Goal: Information Seeking & Learning: Learn about a topic

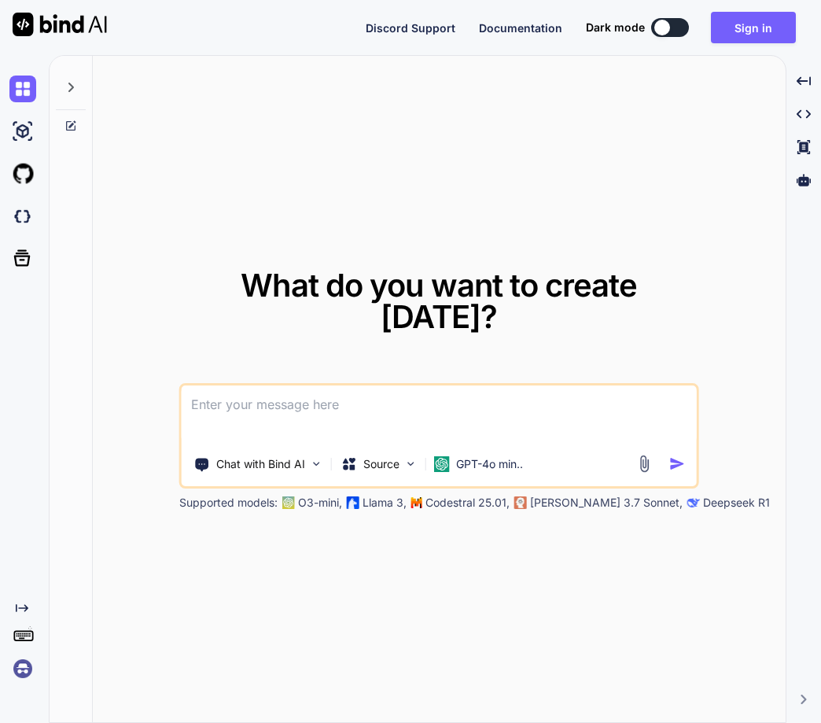
click at [19, 666] on img at bounding box center [22, 668] width 27 height 27
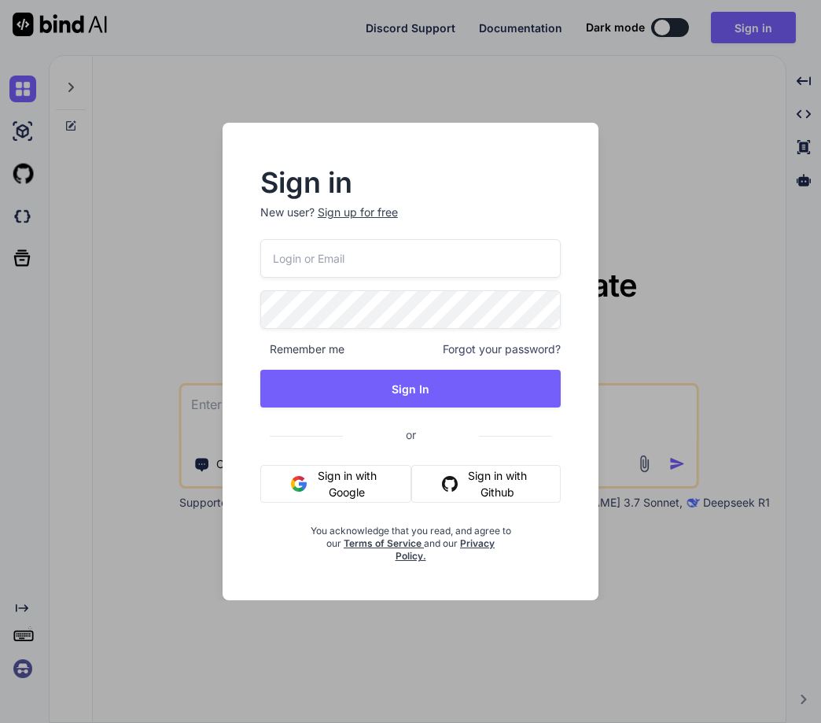
click at [150, 615] on div "Sign in New user? Sign up for free Remember me Forgot your password? Sign In or…" at bounding box center [410, 361] width 821 height 723
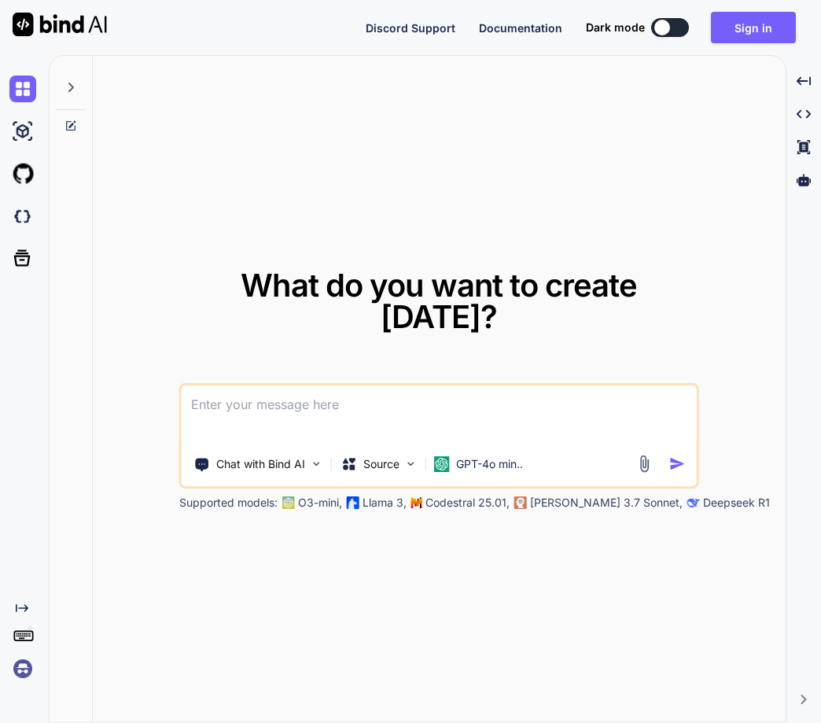
click at [16, 673] on img at bounding box center [22, 668] width 27 height 27
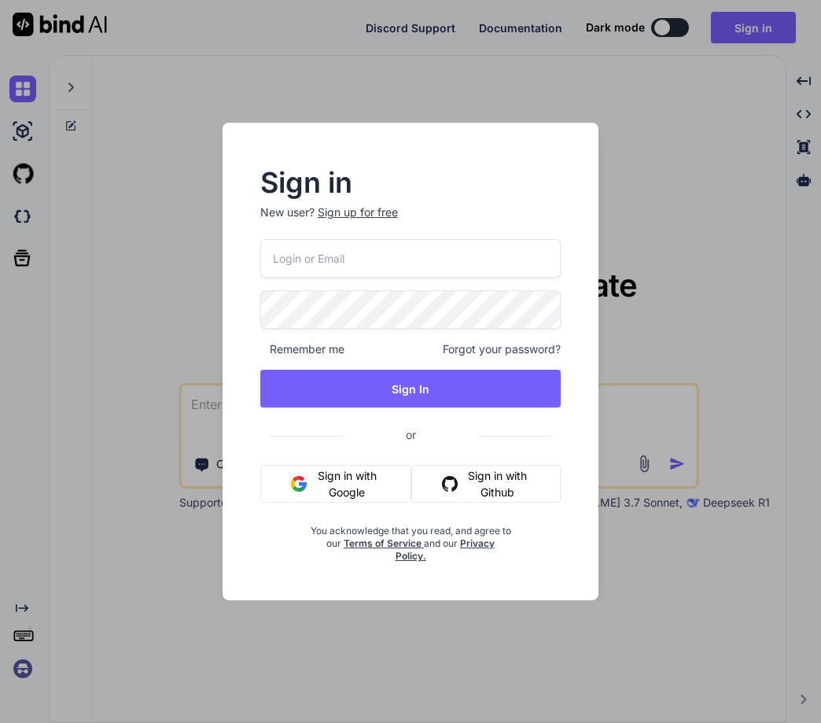
click at [359, 268] on input "email" at bounding box center [410, 258] width 301 height 39
paste input "v1126j4f;1ph"
type input "v1126j4f;1ph"
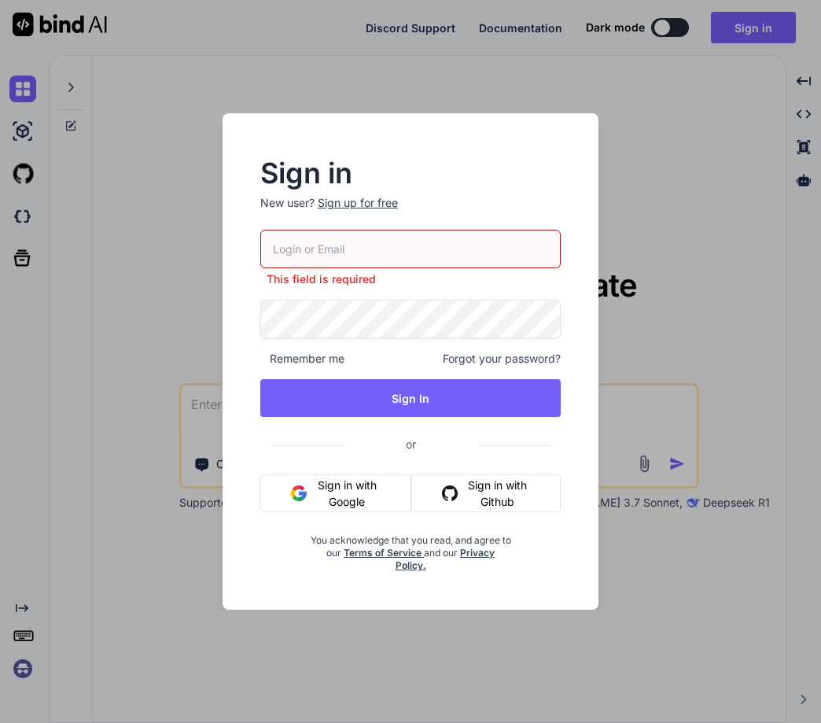
click at [295, 246] on input "email" at bounding box center [410, 249] width 301 height 39
paste input "[EMAIL_ADDRESS][DOMAIN_NAME]"
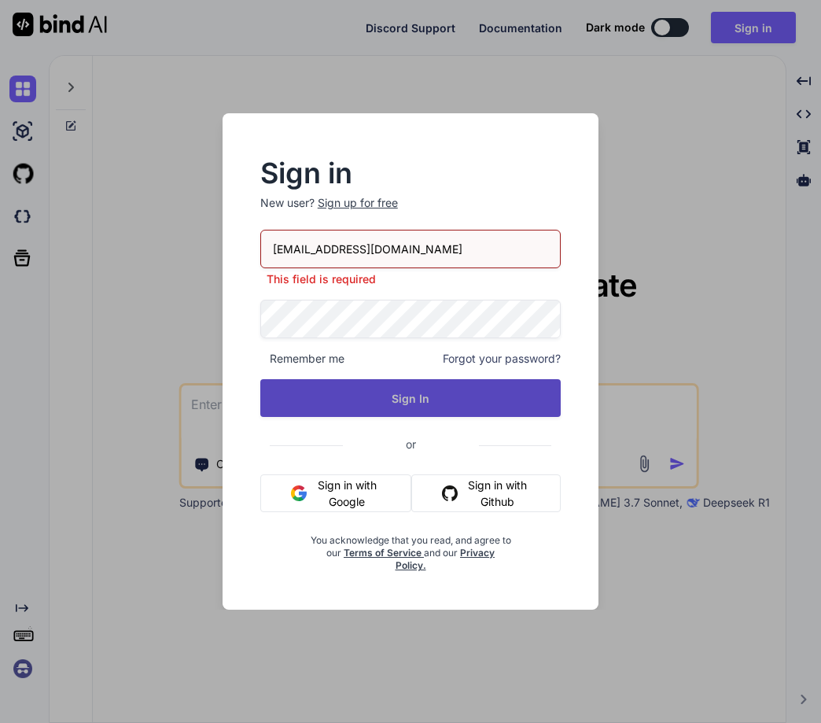
type input "[EMAIL_ADDRESS][DOMAIN_NAME]"
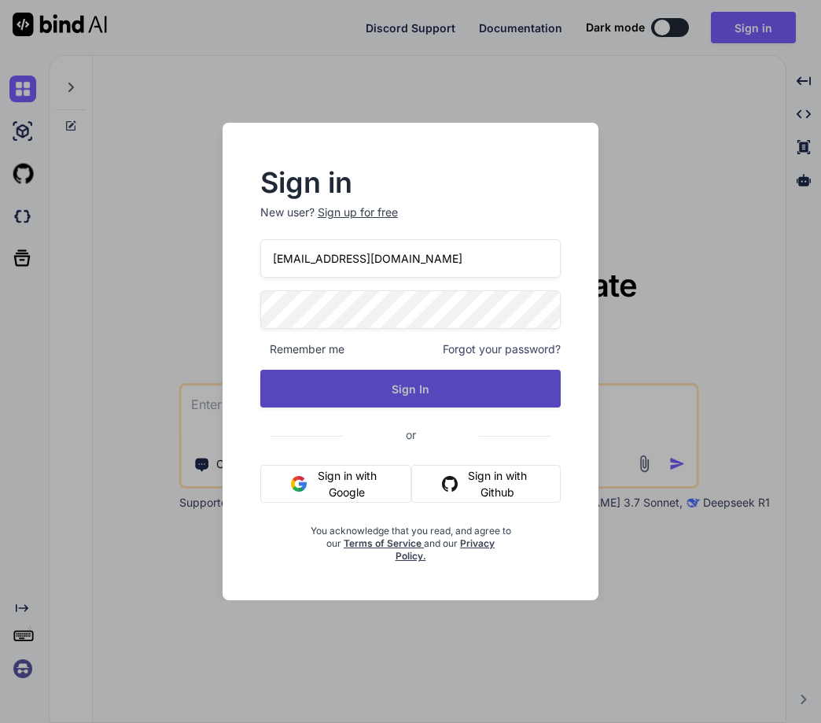
click at [434, 397] on button "Sign In" at bounding box center [410, 389] width 301 height 38
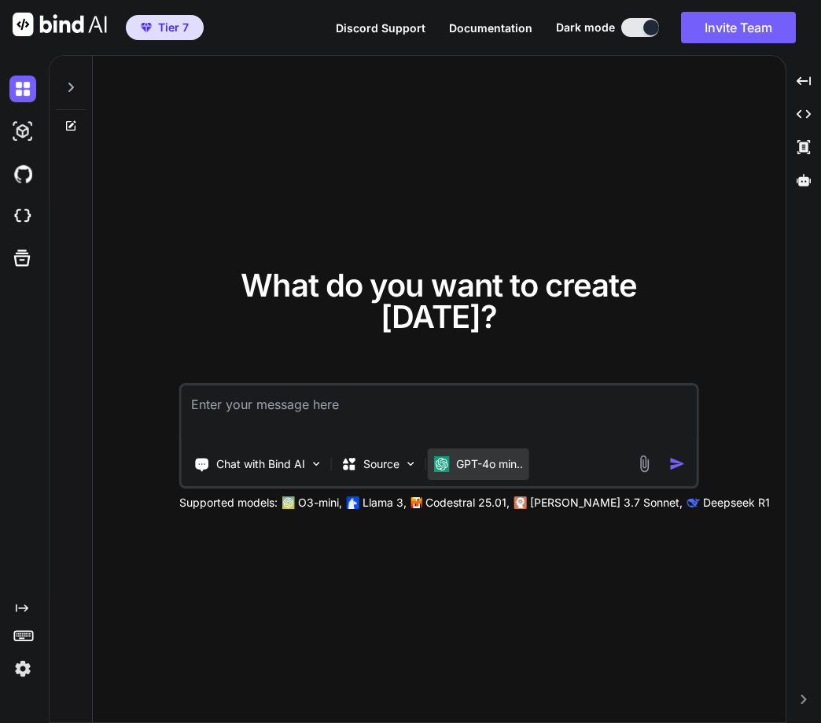
click at [500, 456] on p "GPT-4o min.." at bounding box center [489, 464] width 67 height 16
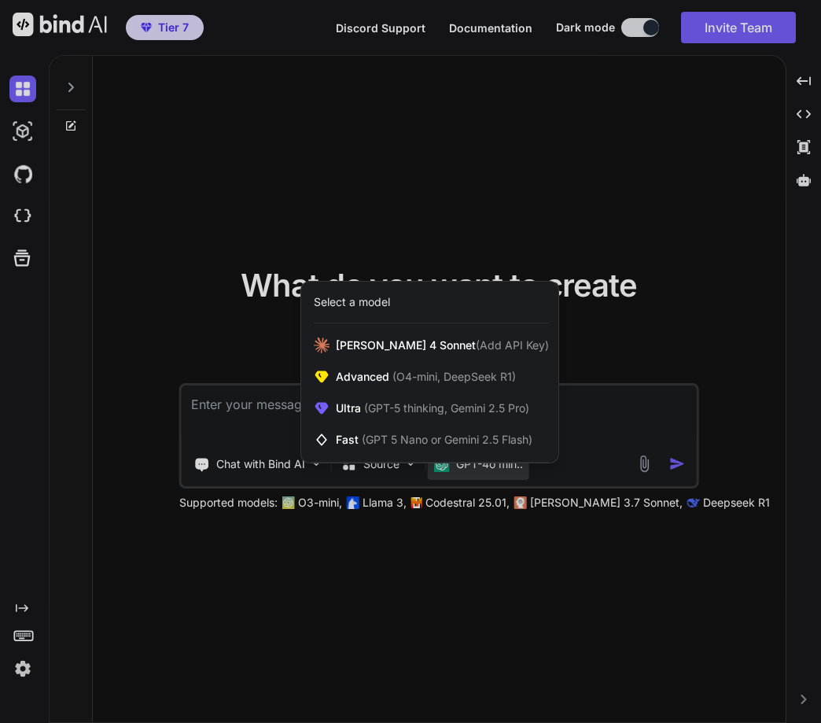
click at [178, 341] on div at bounding box center [410, 361] width 821 height 723
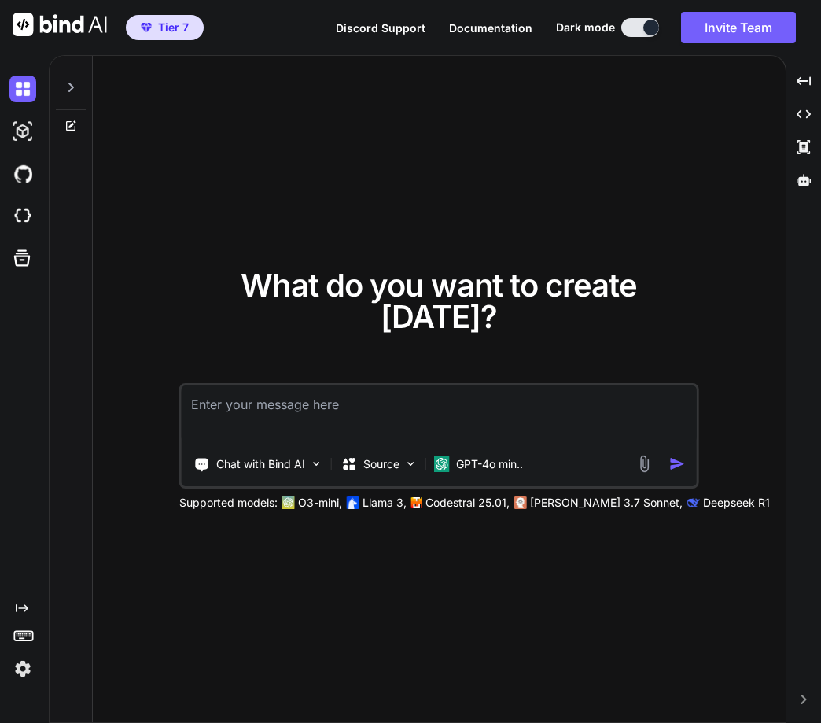
click at [68, 83] on icon at bounding box center [71, 87] width 13 height 13
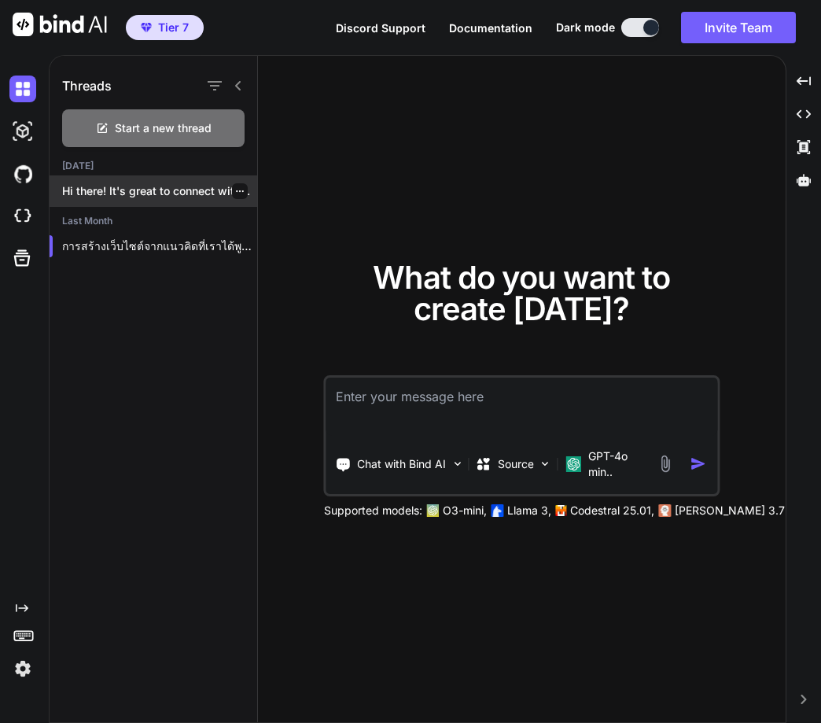
click at [111, 190] on p "Hi there! It's great to connect with..." at bounding box center [159, 191] width 195 height 16
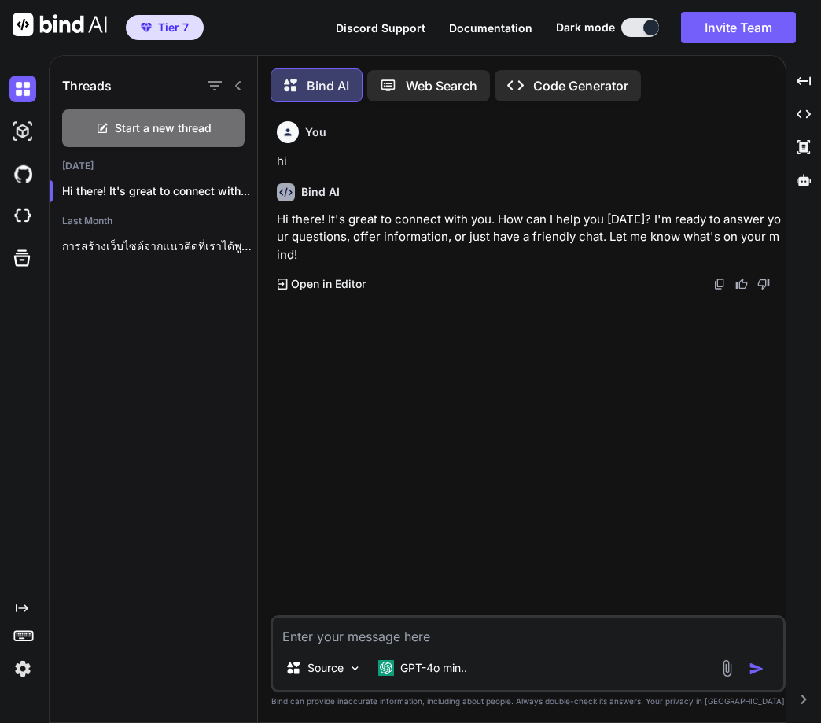
scroll to position [8, 0]
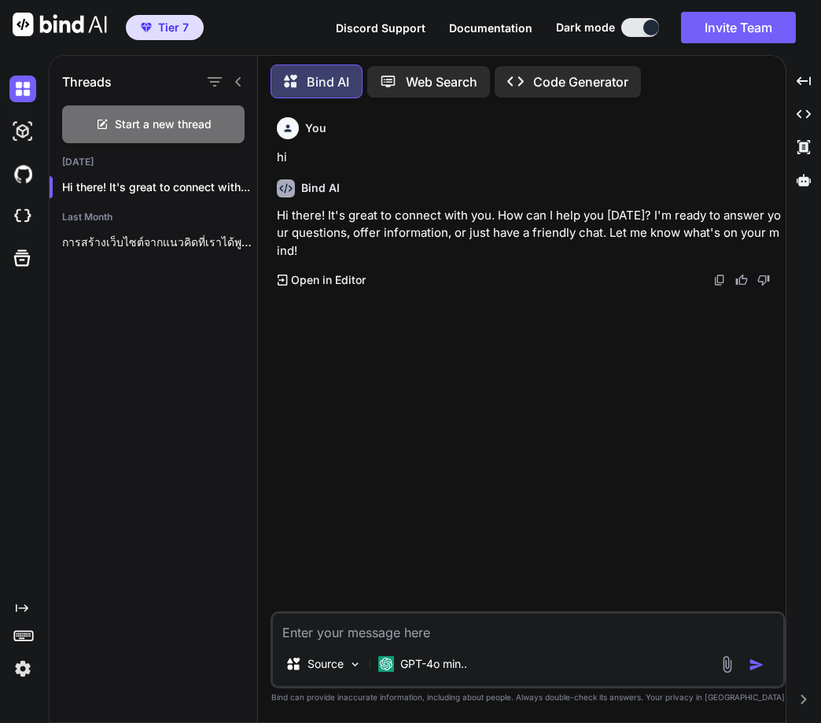
type textarea "x"
type textarea "w"
type textarea "x"
type textarea "wh"
type textarea "x"
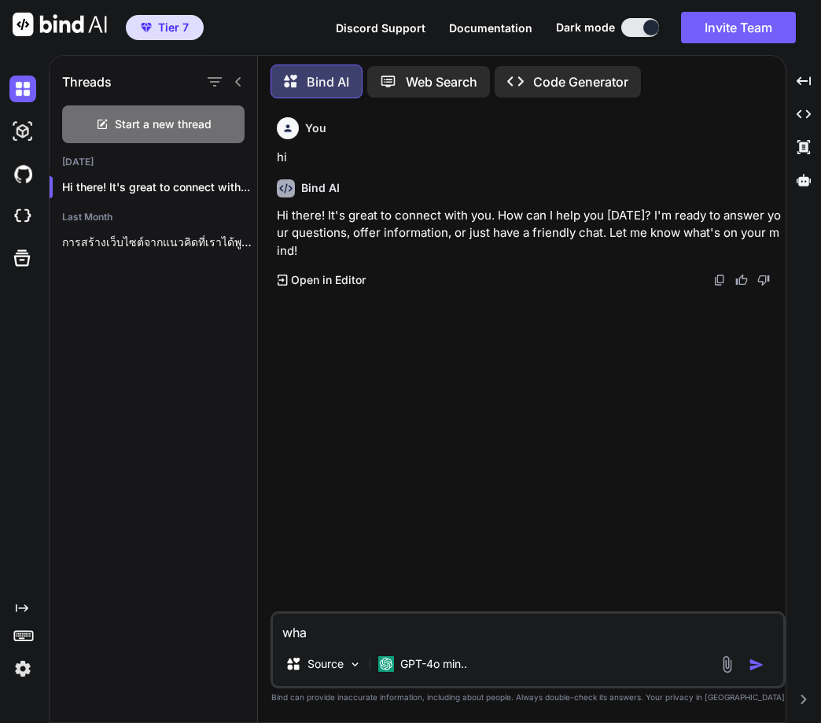
type textarea "what"
type textarea "x"
type textarea "what"
type textarea "x"
type textarea "what i"
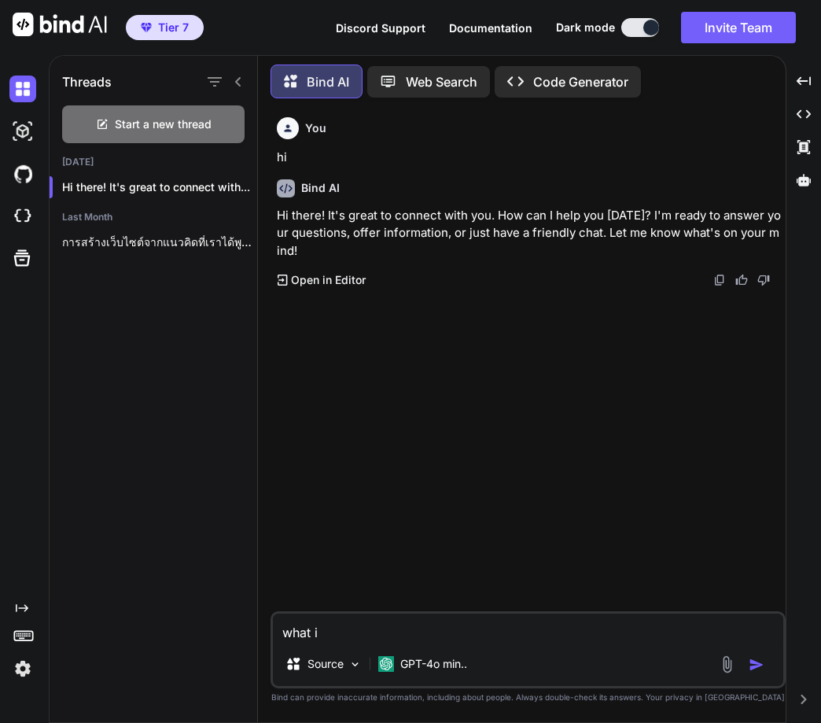
type textarea "x"
type textarea "what is"
type textarea "x"
type textarea "what is p"
type textarea "x"
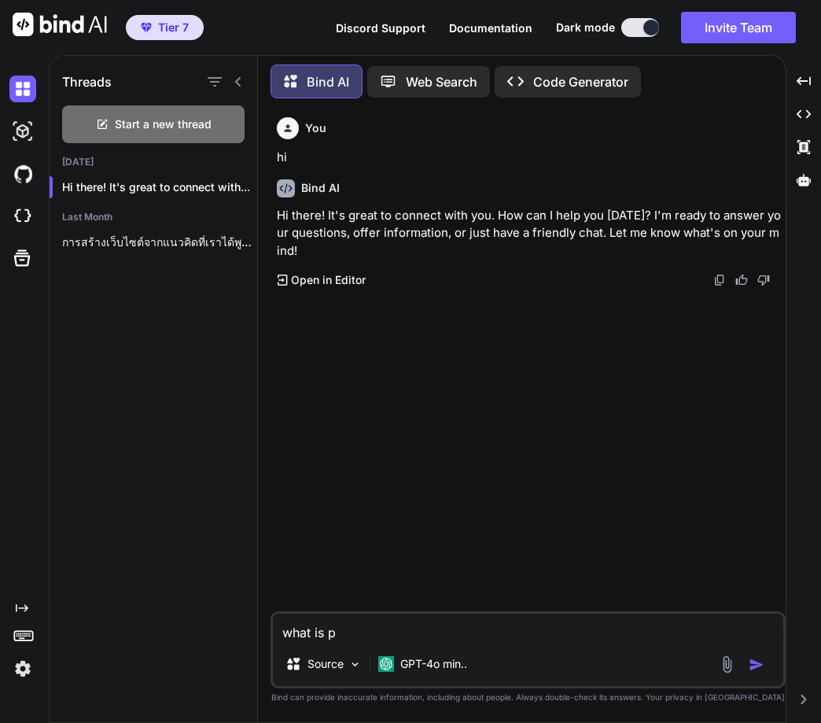
type textarea "what is py"
type textarea "x"
type textarea "what is pyth"
type textarea "x"
type textarea "what is pytho"
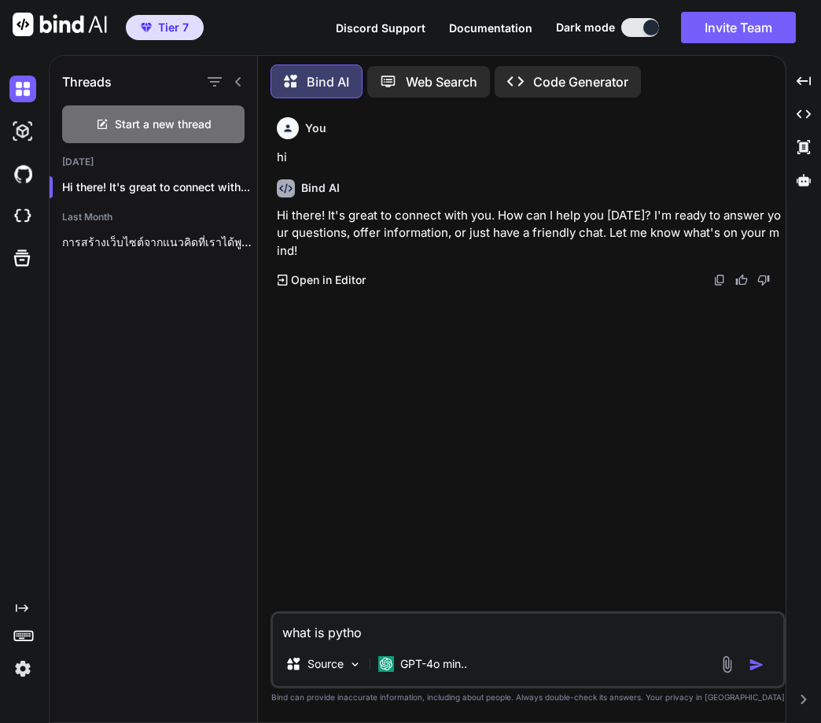
type textarea "x"
type textarea "what is python"
click at [25, 665] on img at bounding box center [22, 668] width 27 height 27
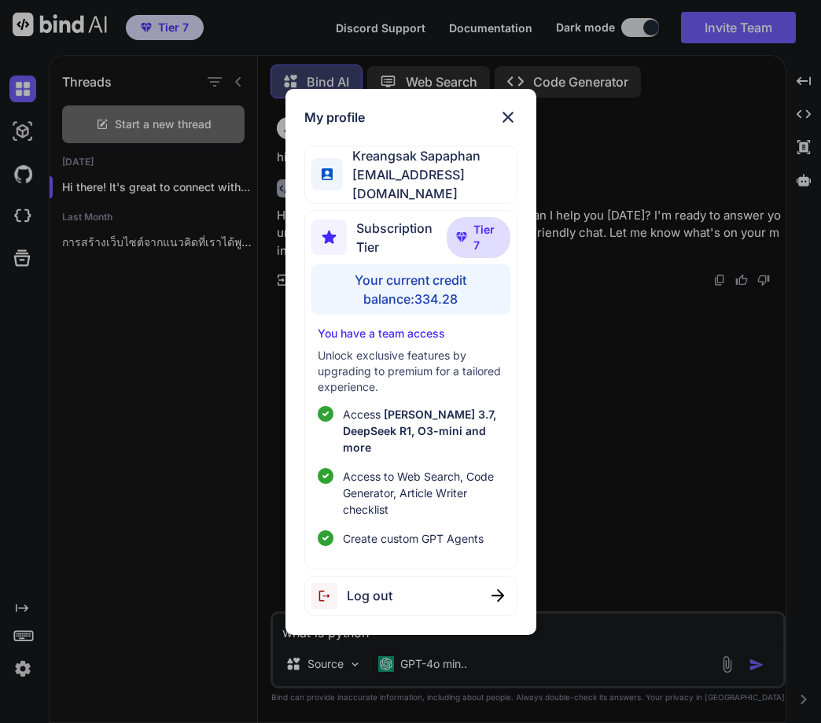
click at [502, 125] on img at bounding box center [508, 117] width 19 height 19
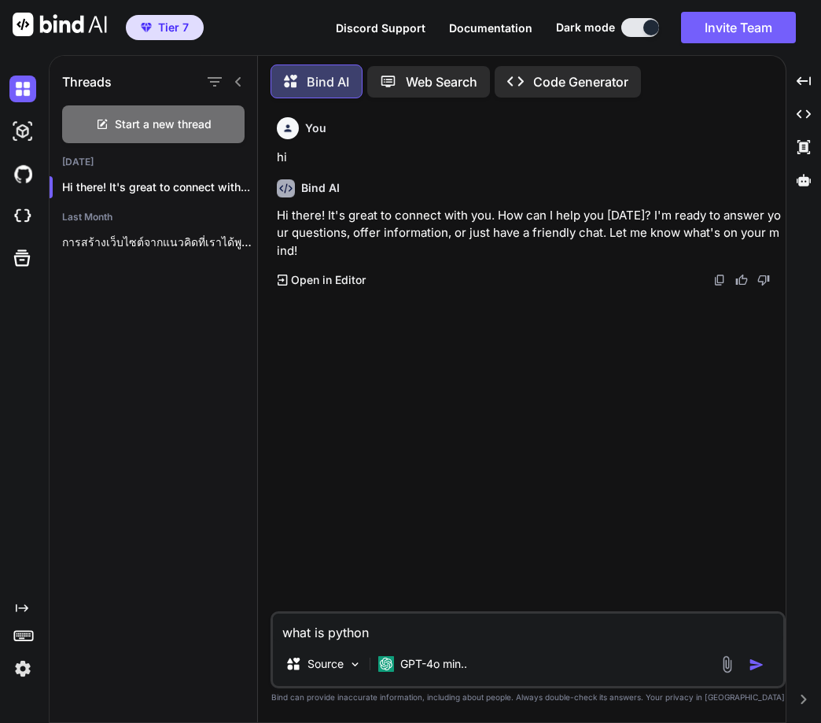
click at [757, 659] on img "button" at bounding box center [757, 665] width 16 height 16
type textarea "x"
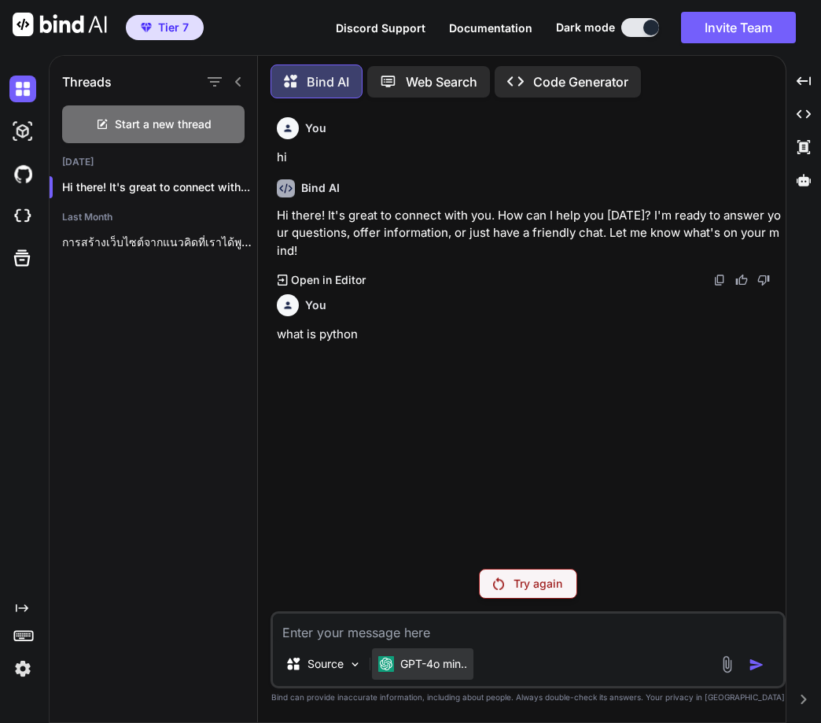
click at [436, 656] on p "GPT-4o min.." at bounding box center [433, 664] width 67 height 16
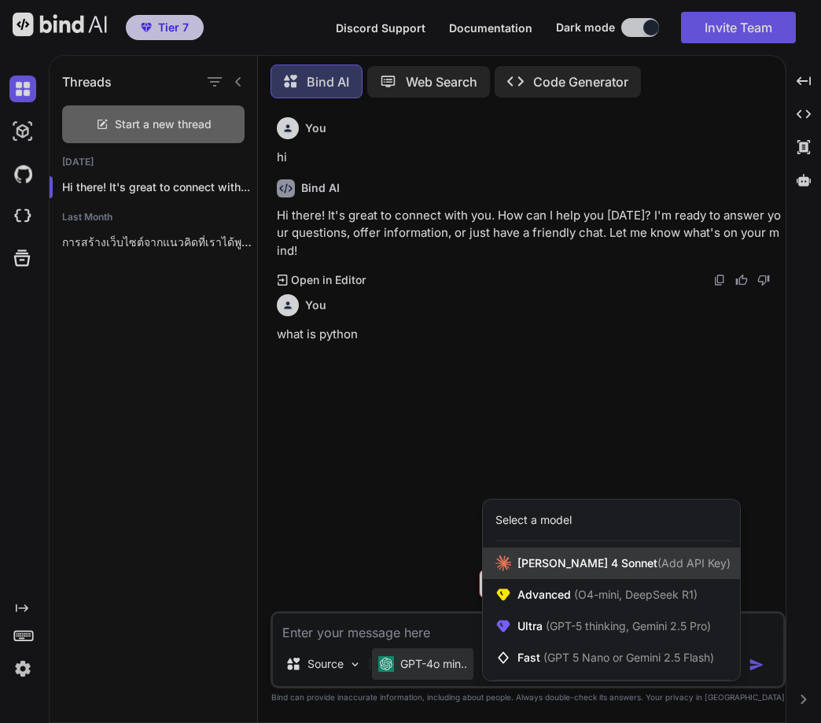
click at [522, 566] on span "[PERSON_NAME] 4 Sonnet (Add API Key)" at bounding box center [624, 563] width 213 height 16
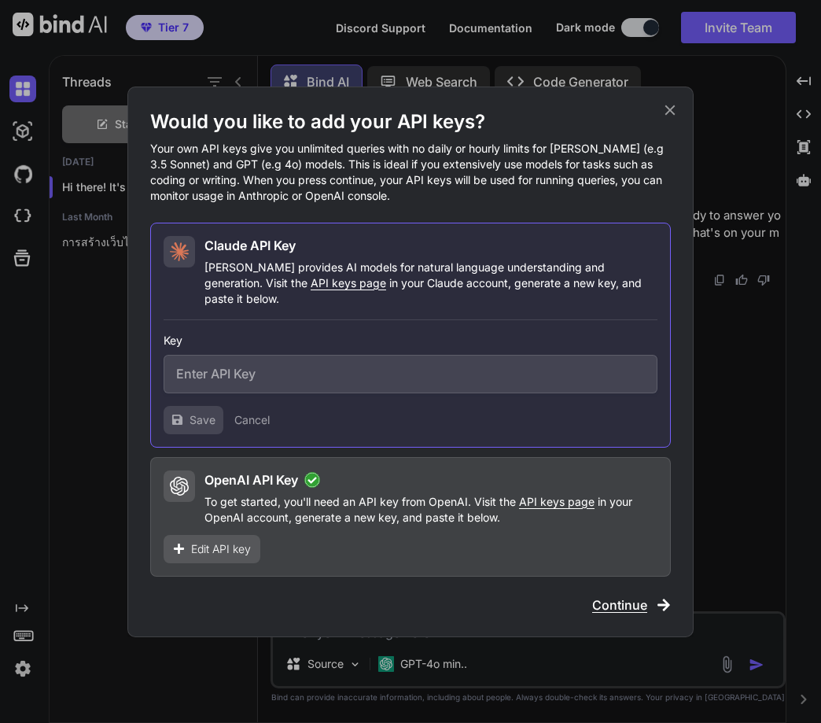
click at [211, 545] on span "Edit API key" at bounding box center [221, 549] width 60 height 16
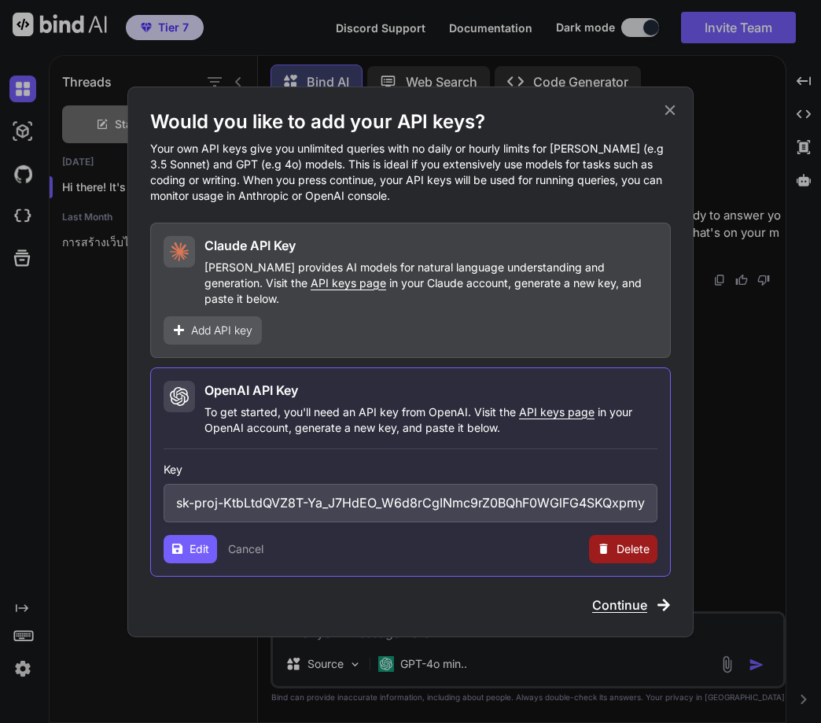
click at [326, 492] on input "sk-proj-KtbLtdQVZ8T-Ya_J7HdEO_W6d8rCgINmc9rZ0BQhF0WGlFG4SKQxpmywkxR4jh8Ec8Fw0ZL…" at bounding box center [411, 503] width 494 height 39
click at [500, 484] on input "sk-proj-KtbLtdQVZ8T-Ya_J7HdEO_W6d8rCgINmc9rZ0BQhF0WGlFG4SKQxpmywkxR4jh8Ec8Fw0ZL…" at bounding box center [411, 503] width 494 height 39
click at [678, 116] on icon at bounding box center [670, 109] width 17 height 17
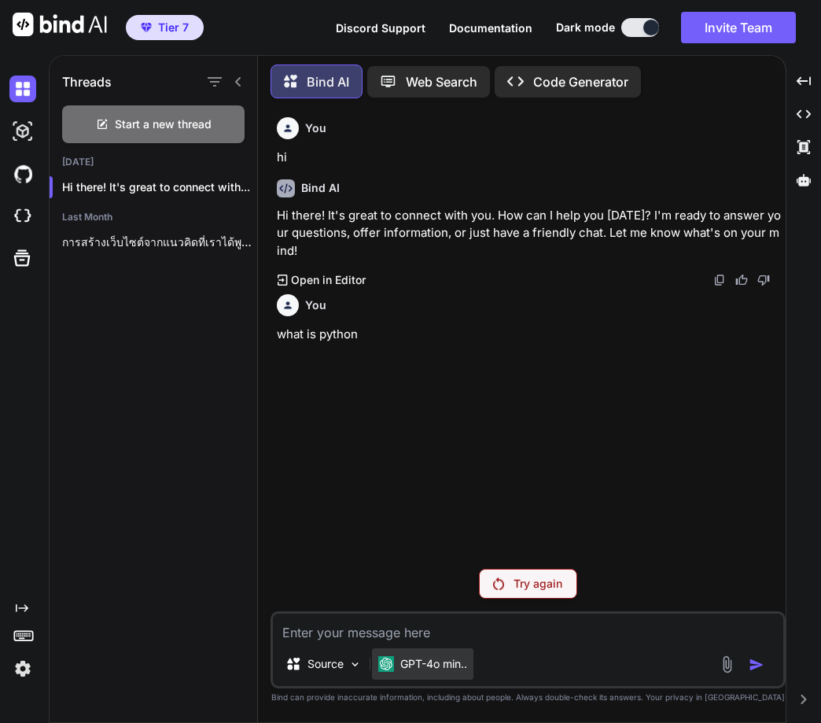
click at [418, 662] on p "GPT-4o min.." at bounding box center [433, 664] width 67 height 16
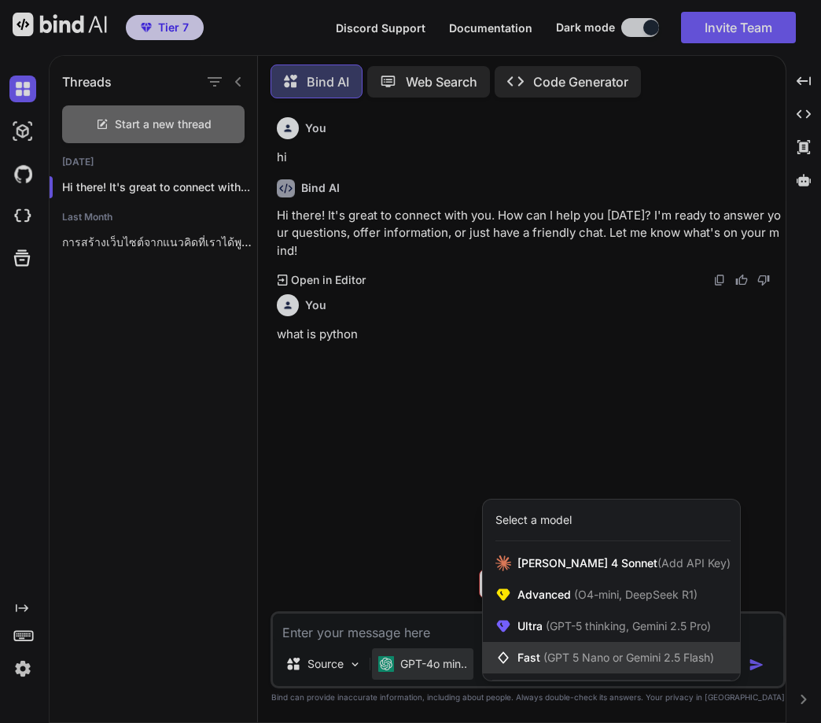
click at [526, 658] on span "Fast (GPT 5 Nano or Gemini 2.5 Flash)" at bounding box center [616, 658] width 197 height 16
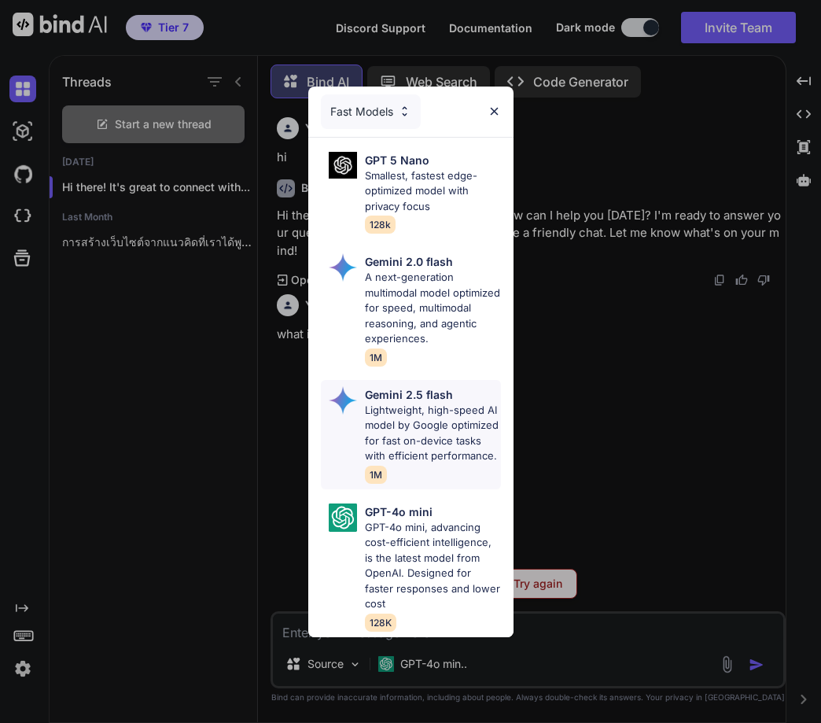
click at [412, 416] on p "Lightweight, high-speed AI model by Google optimized for fast on-device tasks w…" at bounding box center [433, 433] width 136 height 61
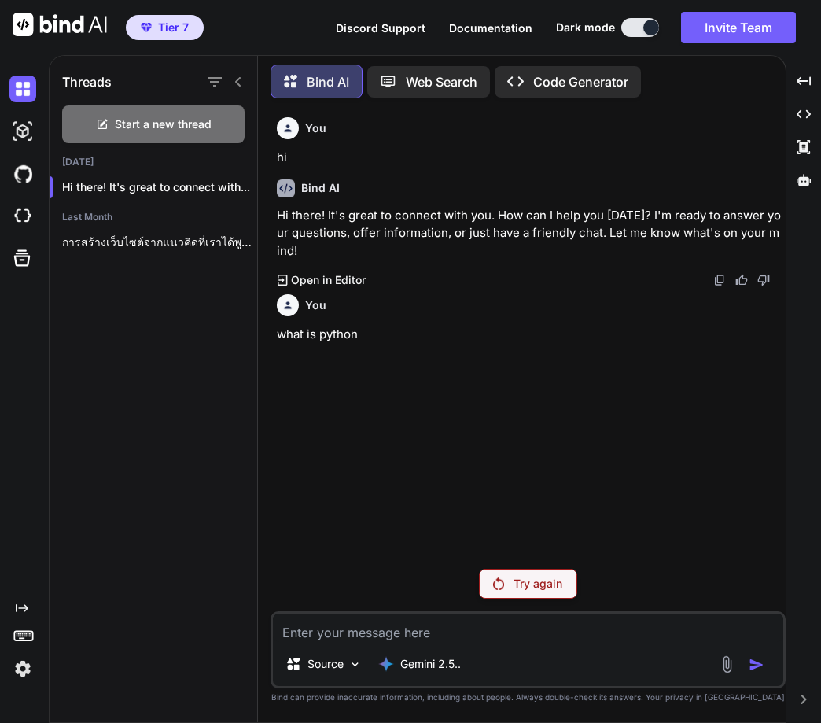
click at [361, 633] on textarea at bounding box center [528, 628] width 511 height 28
type textarea "x"
type textarea "w"
type textarea "x"
type textarea "wh"
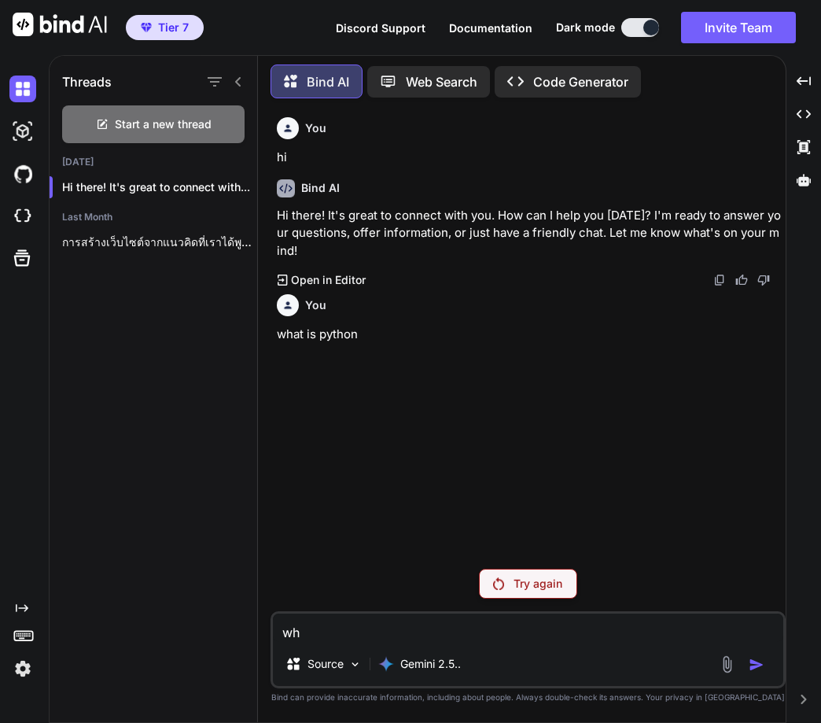
type textarea "x"
type textarea "wha"
type textarea "x"
type textarea "what"
type textarea "x"
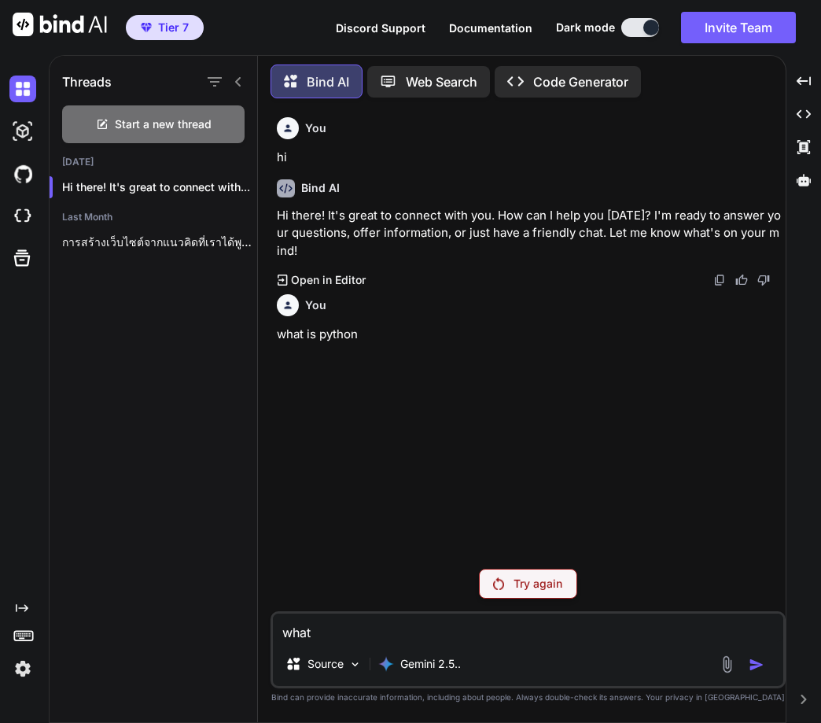
type textarea "what"
type textarea "x"
type textarea "what i"
type textarea "x"
type textarea "what is"
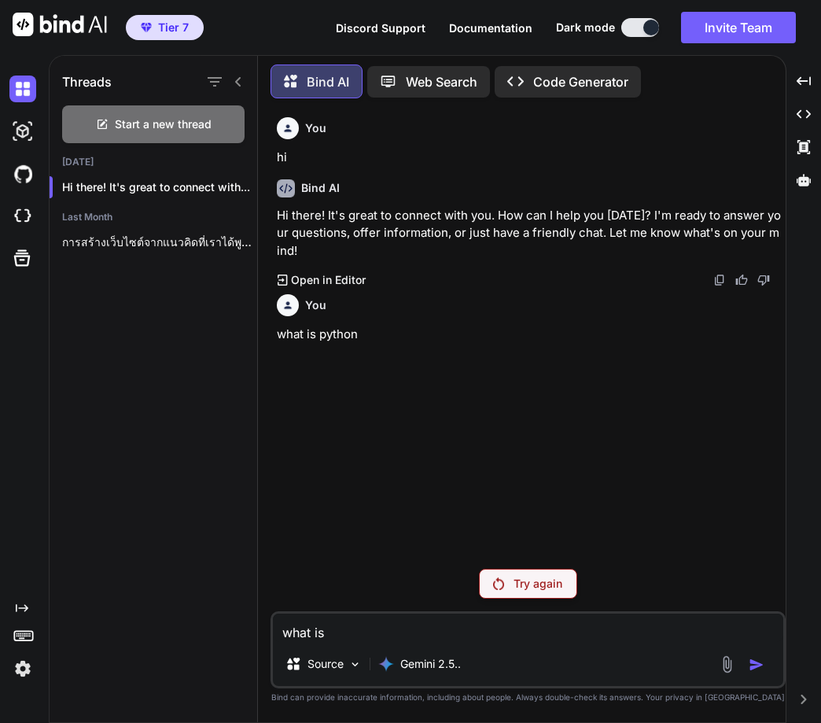
type textarea "x"
type textarea "what is"
type textarea "x"
type textarea "what is p"
type textarea "x"
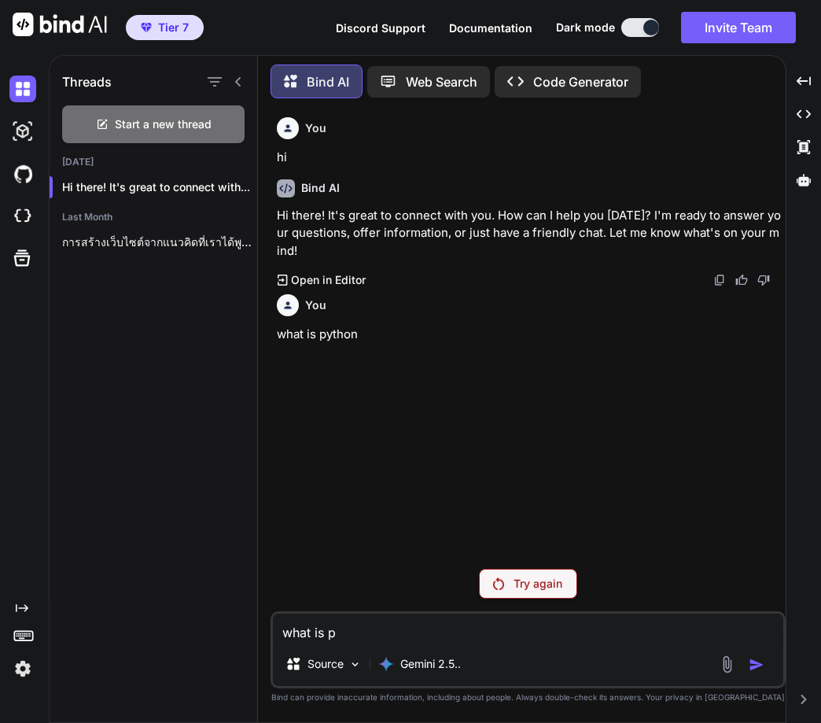
type textarea "what is py"
type textarea "x"
type textarea "what is pyt"
type textarea "x"
type textarea "what is pyth"
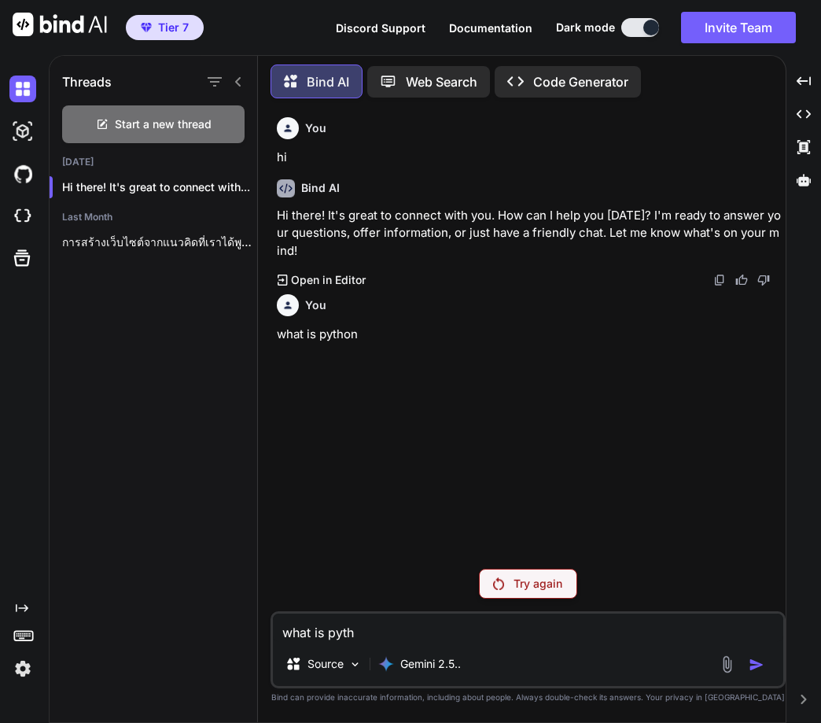
type textarea "x"
type textarea "what is pytho"
type textarea "x"
type textarea "what is python"
type textarea "x"
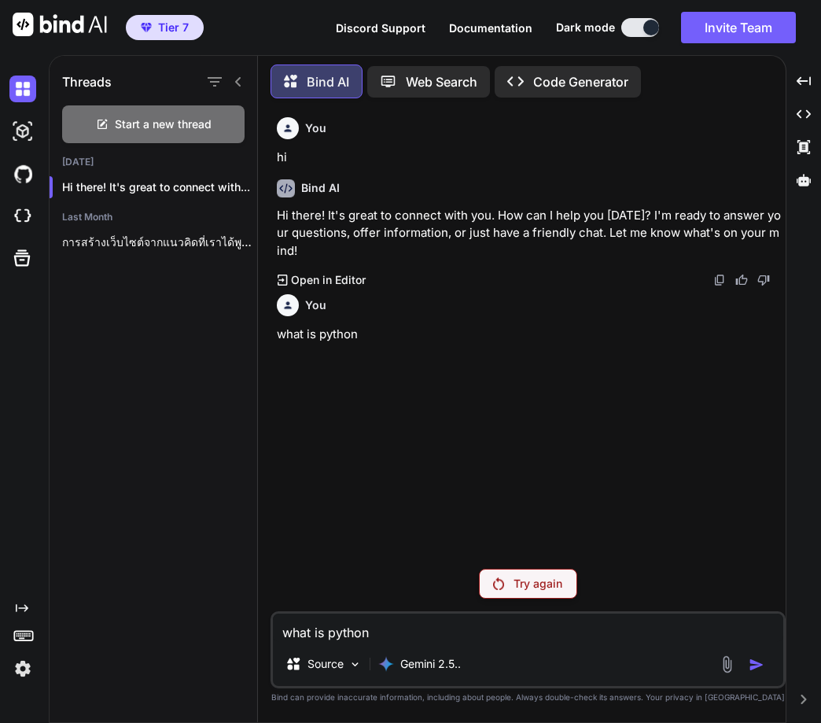
type textarea "what is python?"
type textarea "x"
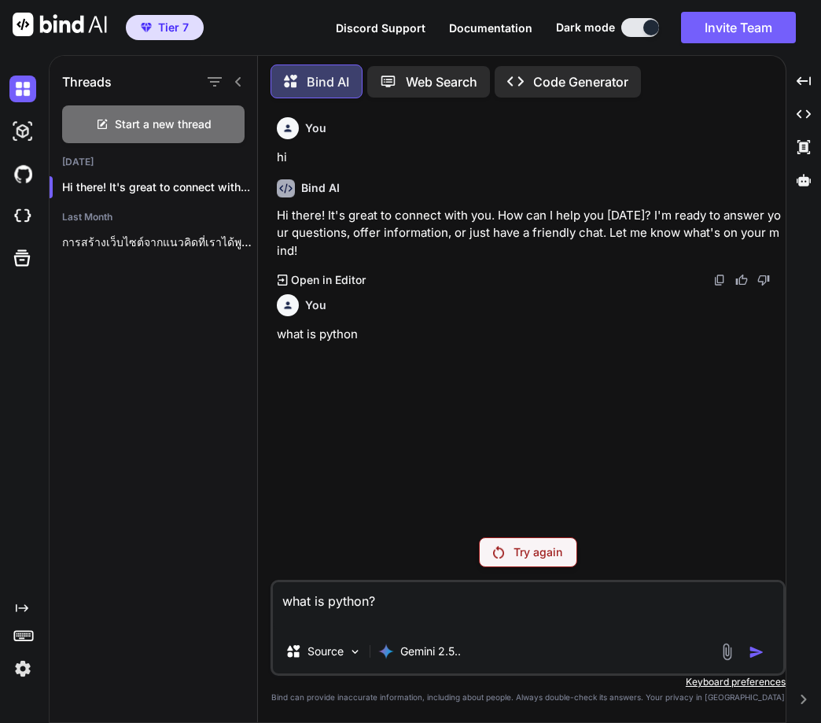
type textarea "what is python?"
click at [752, 661] on div "Source Gemini 2.5.." at bounding box center [528, 655] width 511 height 38
click at [358, 633] on div "what is python? Source Gemini 2.5.." at bounding box center [528, 628] width 515 height 96
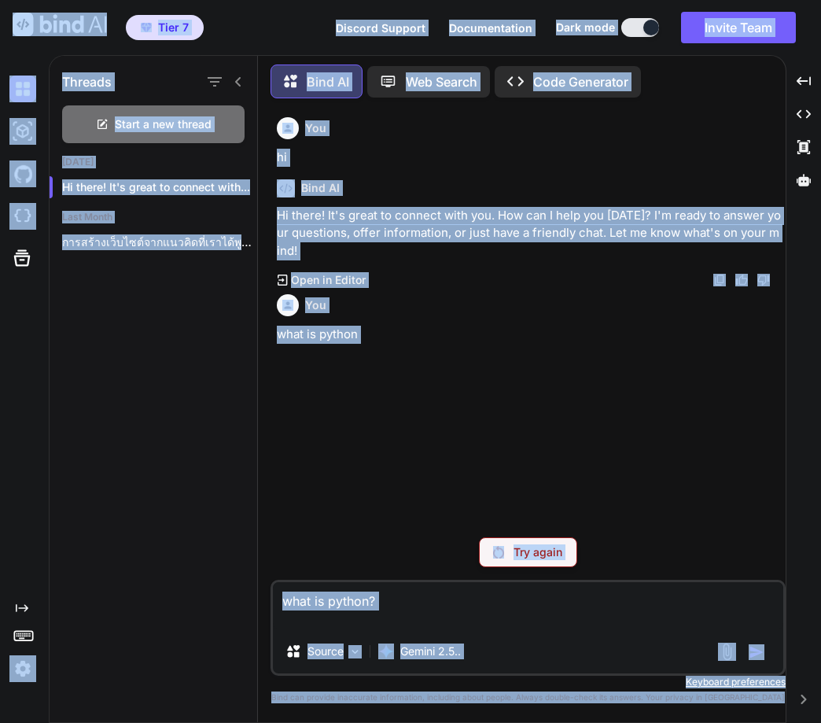
click at [400, 593] on textarea "what is python?" at bounding box center [528, 605] width 511 height 47
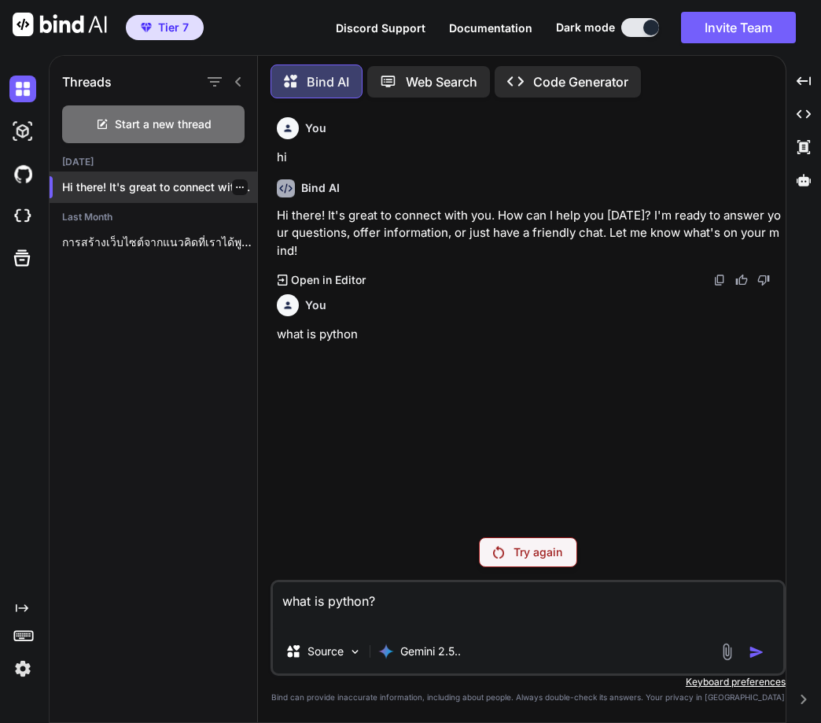
click at [235, 183] on icon "button" at bounding box center [239, 187] width 9 height 9
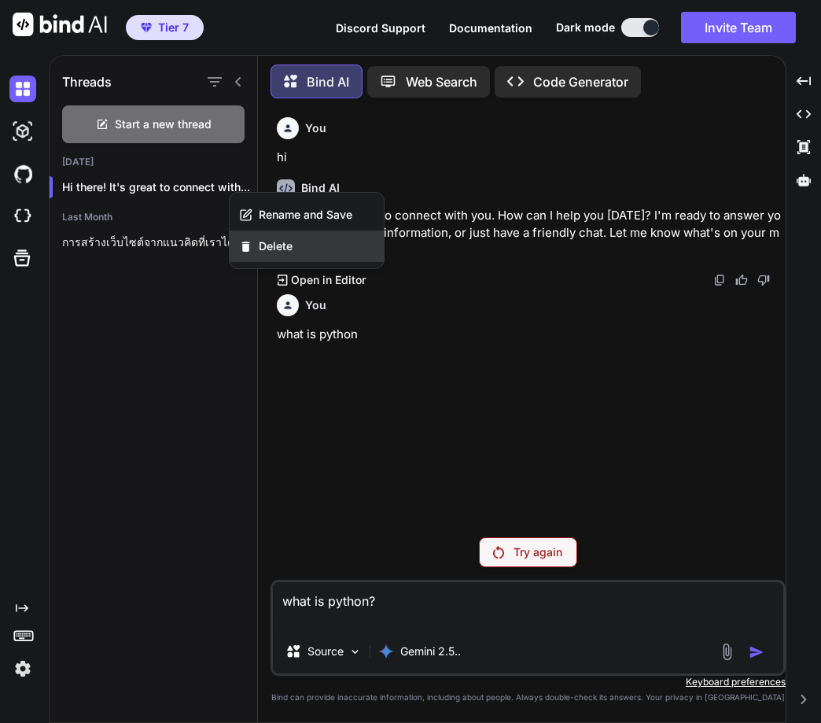
click at [274, 249] on span "Delete" at bounding box center [276, 246] width 34 height 16
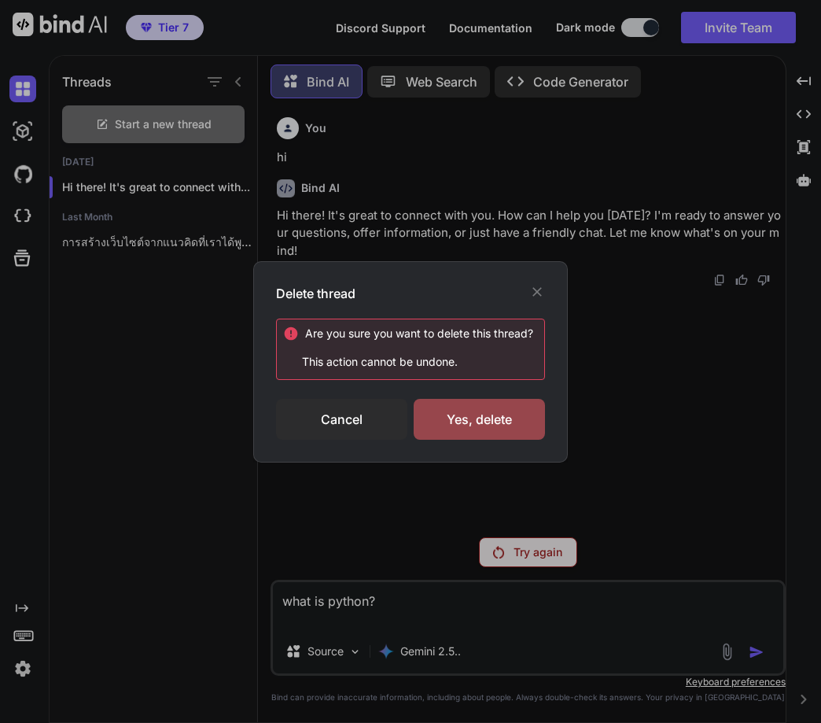
click at [515, 397] on div "Are you sure you want to delete this thread ? This action cannot be undone. Can…" at bounding box center [410, 379] width 269 height 121
click at [500, 417] on div "Yes, delete" at bounding box center [479, 419] width 131 height 41
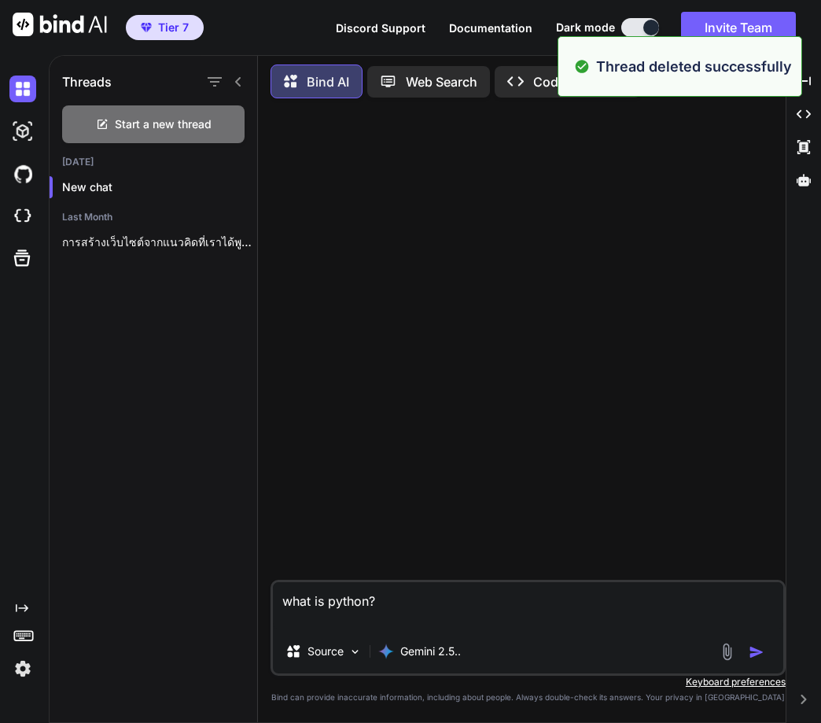
click at [398, 592] on textarea "what is python?" at bounding box center [528, 605] width 511 height 47
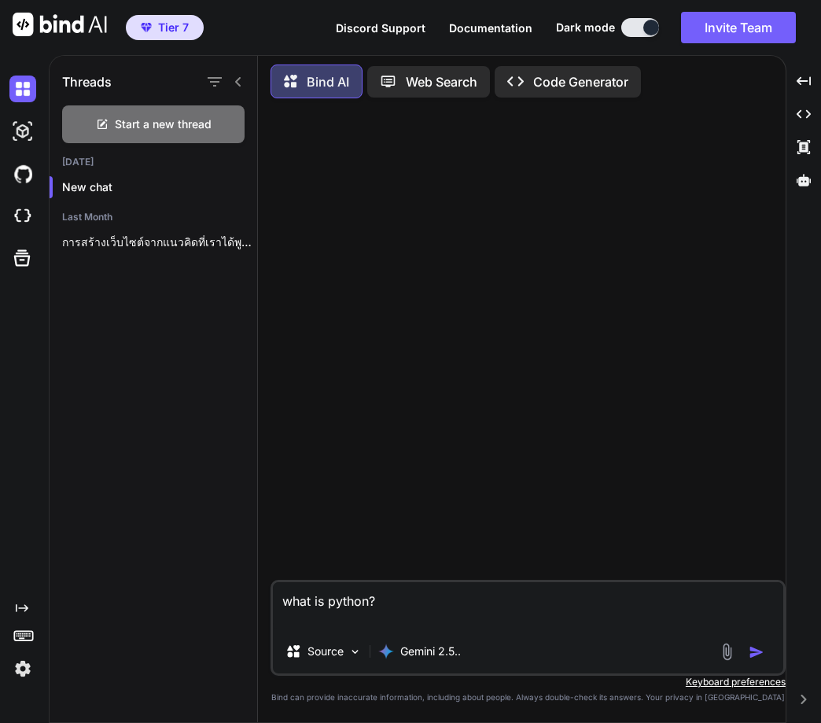
click at [761, 656] on img "button" at bounding box center [757, 652] width 16 height 16
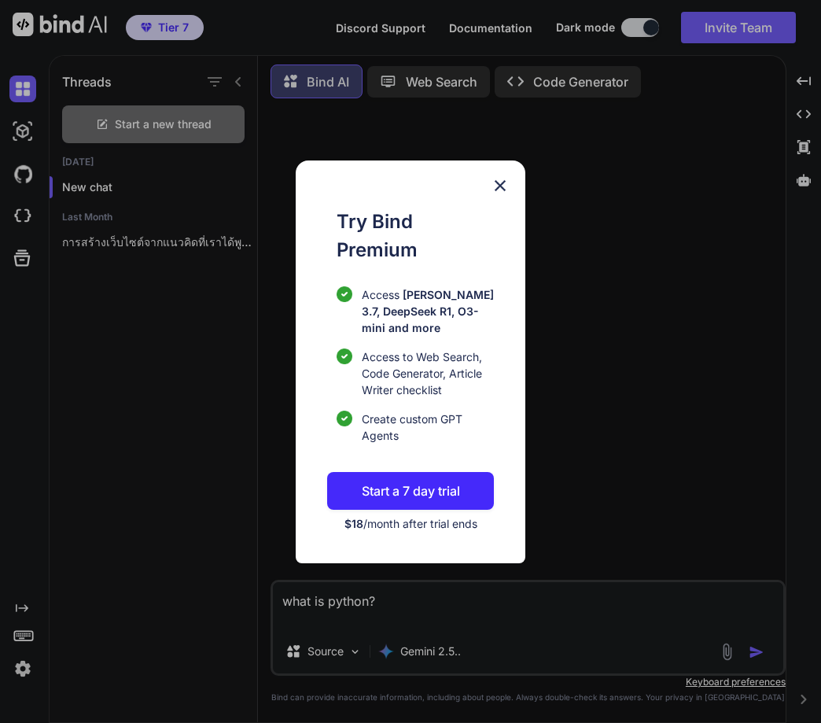
click at [498, 177] on img at bounding box center [500, 185] width 19 height 19
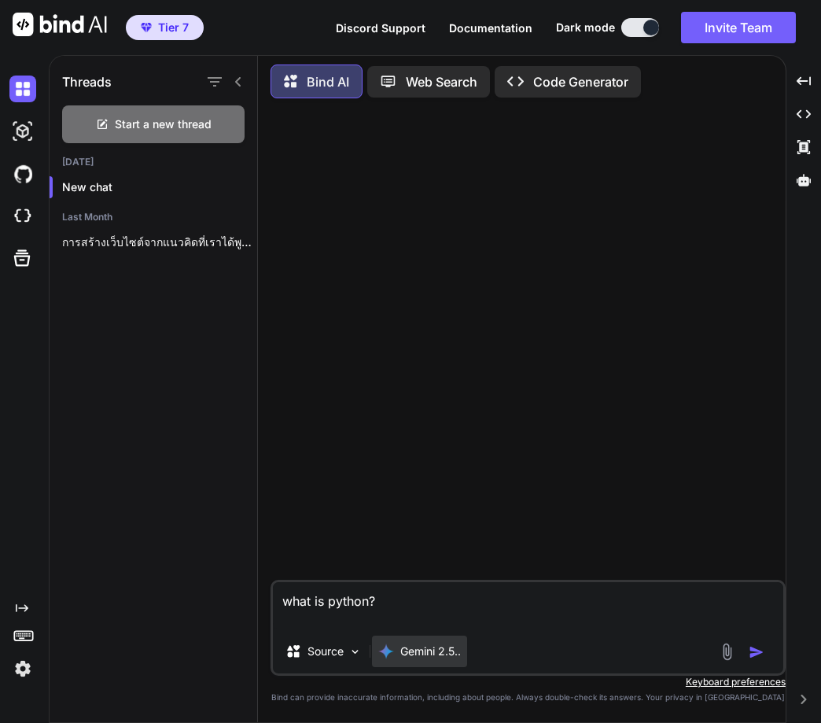
click at [415, 651] on p "Gemini 2.5.." at bounding box center [430, 652] width 61 height 16
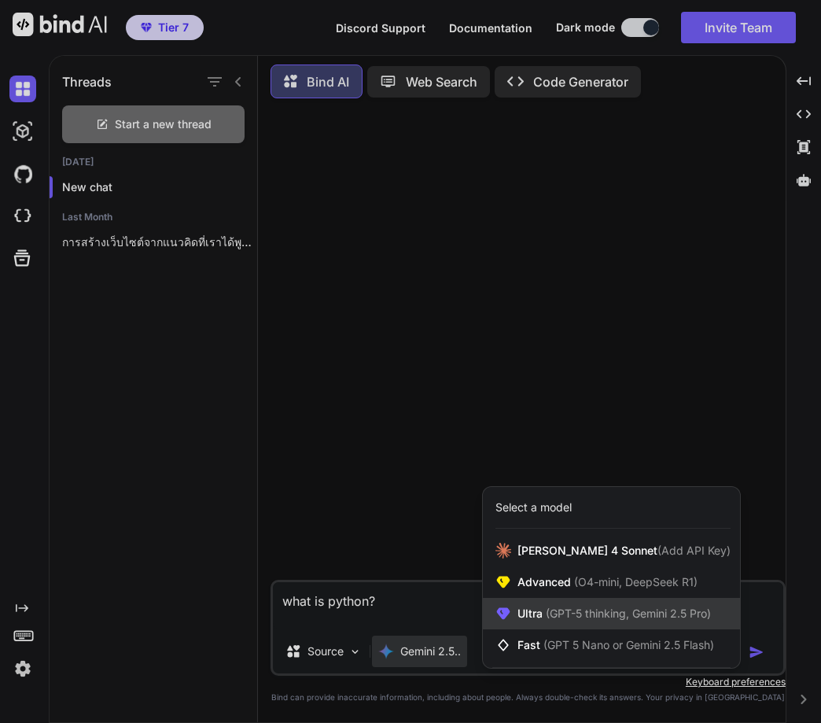
click at [536, 625] on div "Ultra (GPT-5 thinking, Gemini 2.5 Pro)" at bounding box center [611, 613] width 257 height 31
click at [536, 625] on textarea "what is python?" at bounding box center [528, 605] width 511 height 47
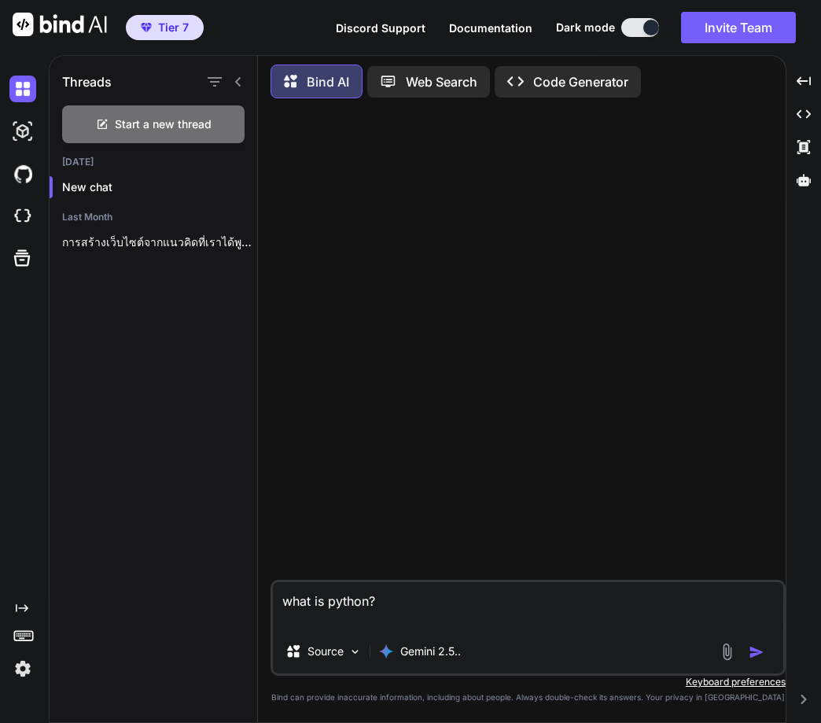
click at [536, 625] on textarea "what is python?" at bounding box center [528, 605] width 511 height 47
click at [401, 648] on p "Gemini 2.5.." at bounding box center [430, 652] width 61 height 16
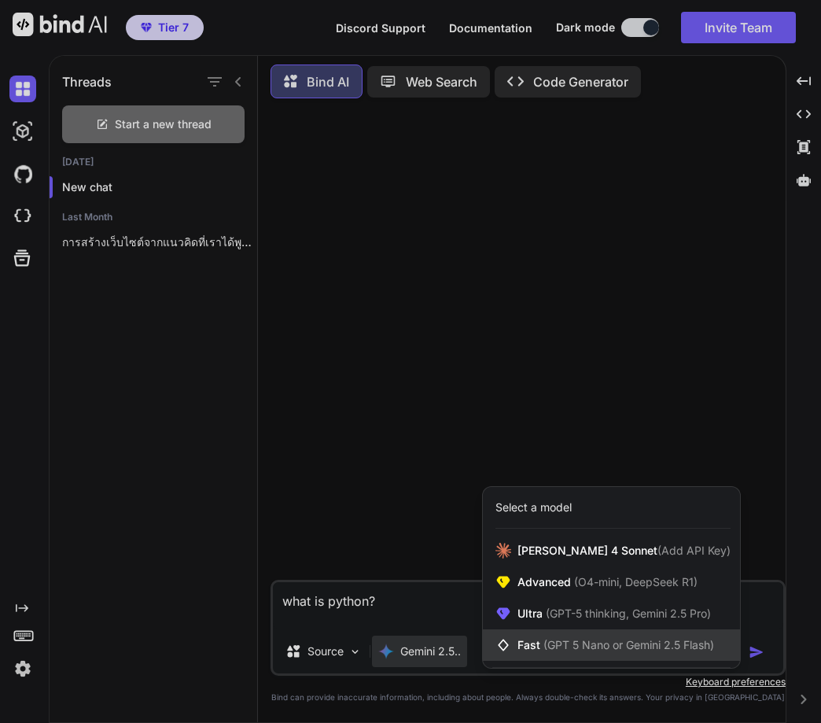
click at [522, 651] on span "Fast (GPT 5 Nano or Gemini 2.5 Flash)" at bounding box center [616, 645] width 197 height 16
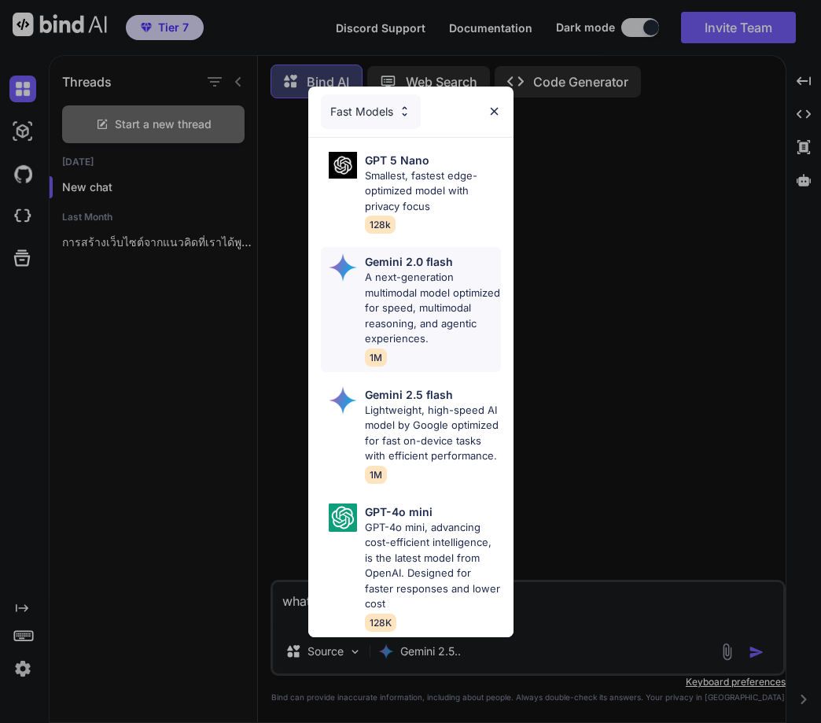
click at [377, 303] on p "A next-generation multimodal model optimized for speed, multimodal reasoning, a…" at bounding box center [433, 308] width 136 height 77
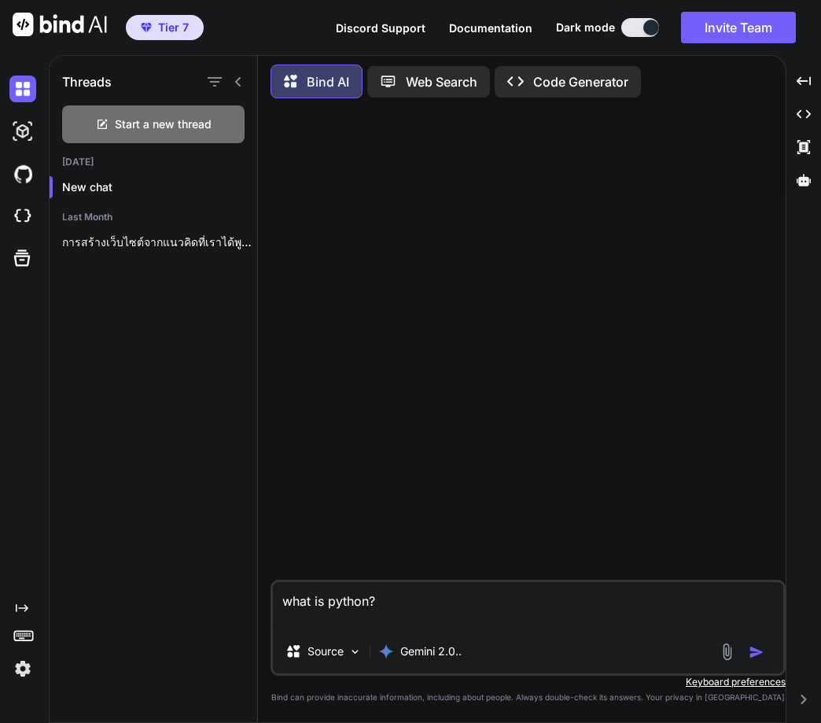
click at [753, 655] on img "button" at bounding box center [757, 652] width 16 height 16
type textarea "x"
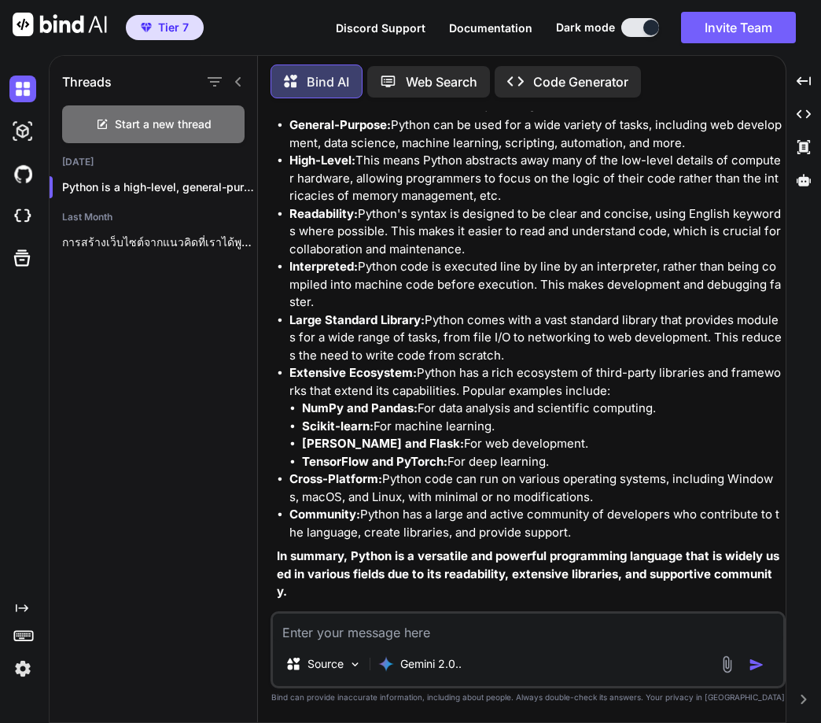
scroll to position [0, 0]
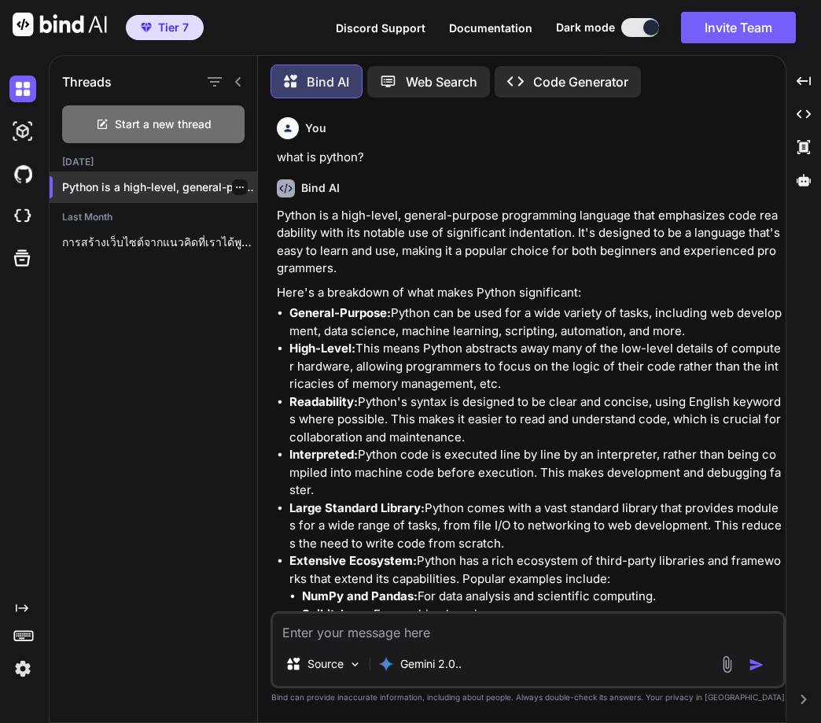
click at [235, 183] on icon "button" at bounding box center [239, 187] width 9 height 9
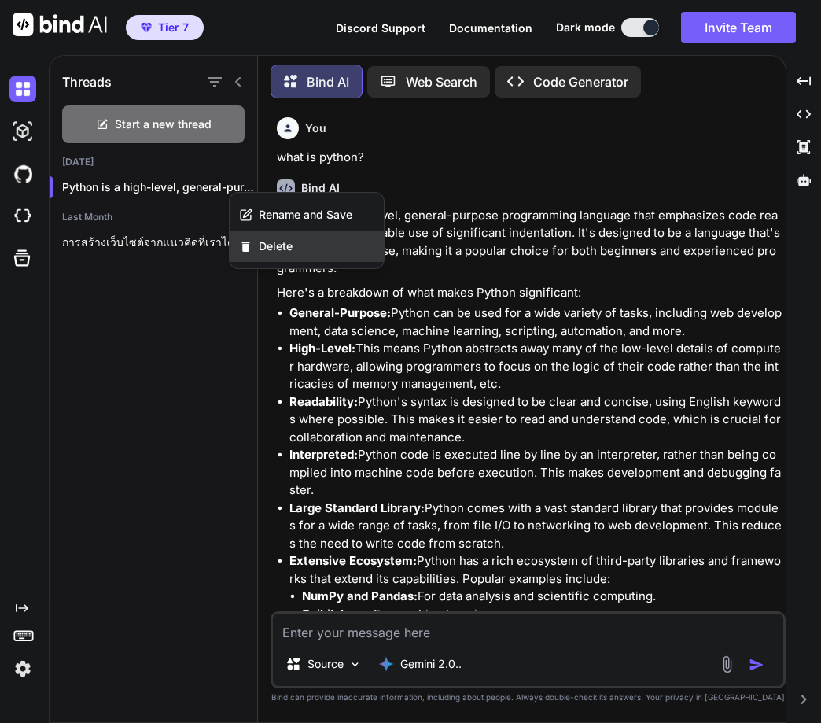
click at [276, 240] on span "Delete" at bounding box center [276, 246] width 34 height 16
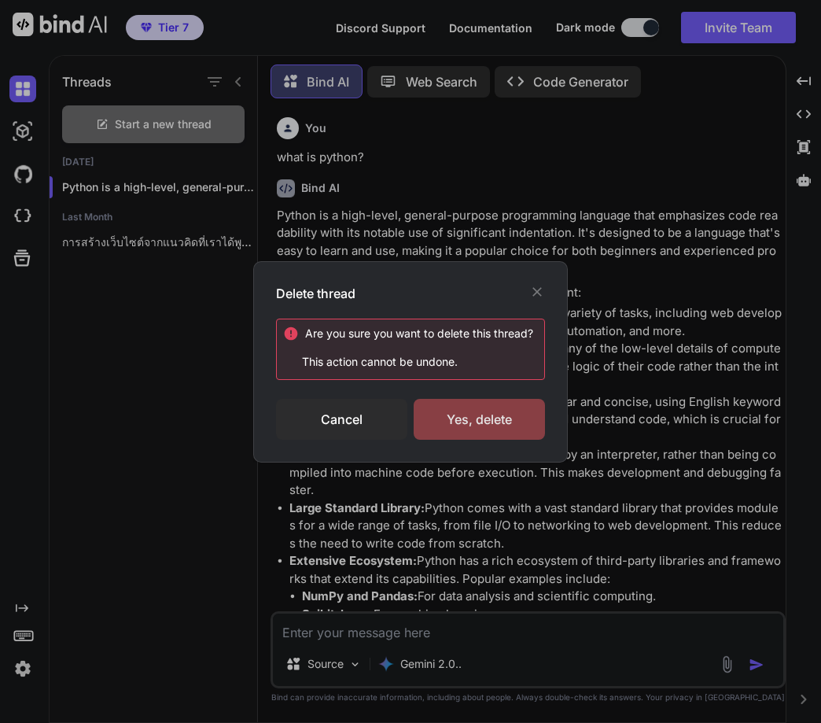
click at [488, 422] on div "Yes, delete" at bounding box center [479, 419] width 131 height 41
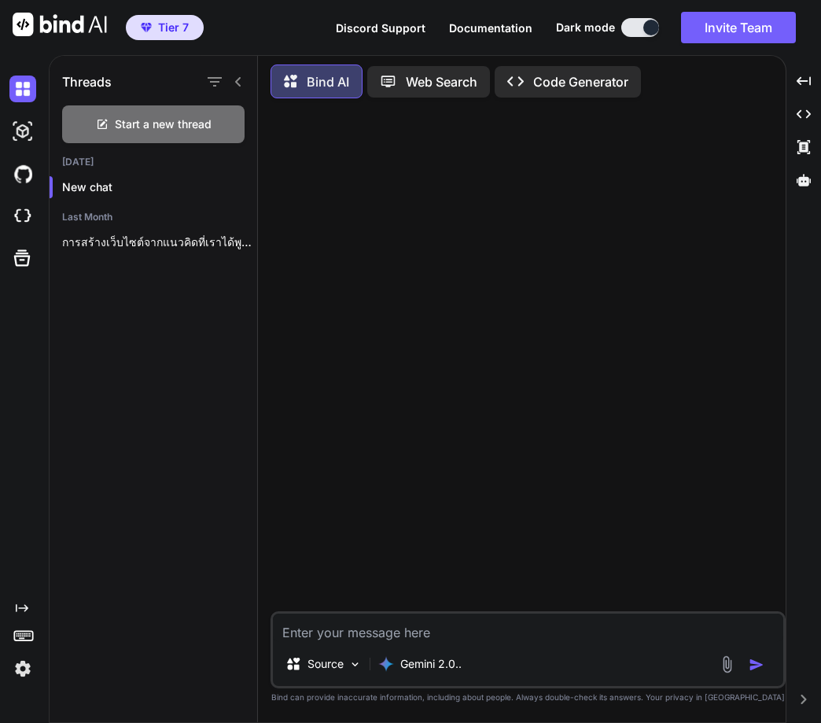
click at [20, 666] on img at bounding box center [22, 668] width 27 height 27
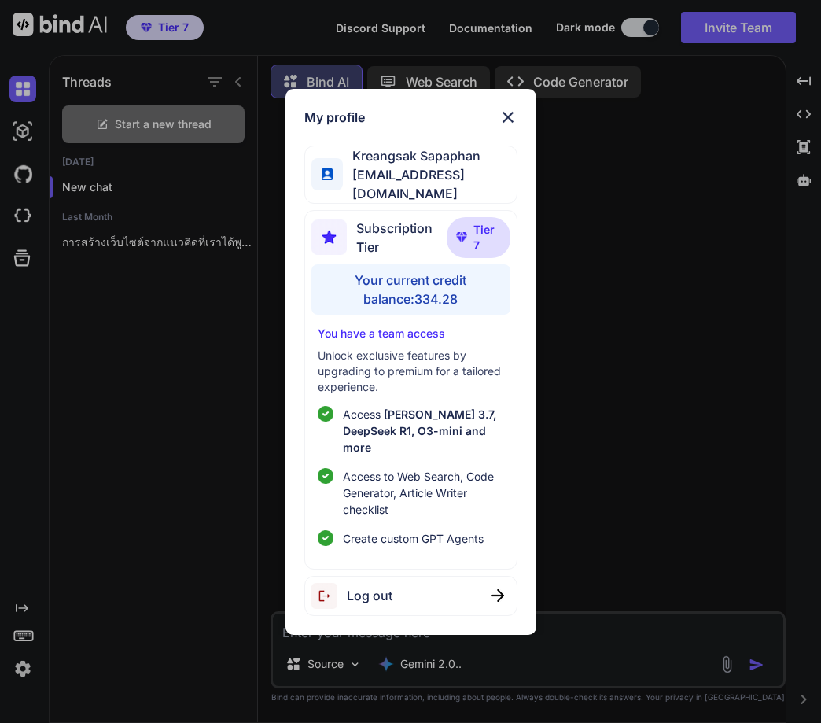
click at [368, 586] on span "Log out" at bounding box center [370, 595] width 46 height 19
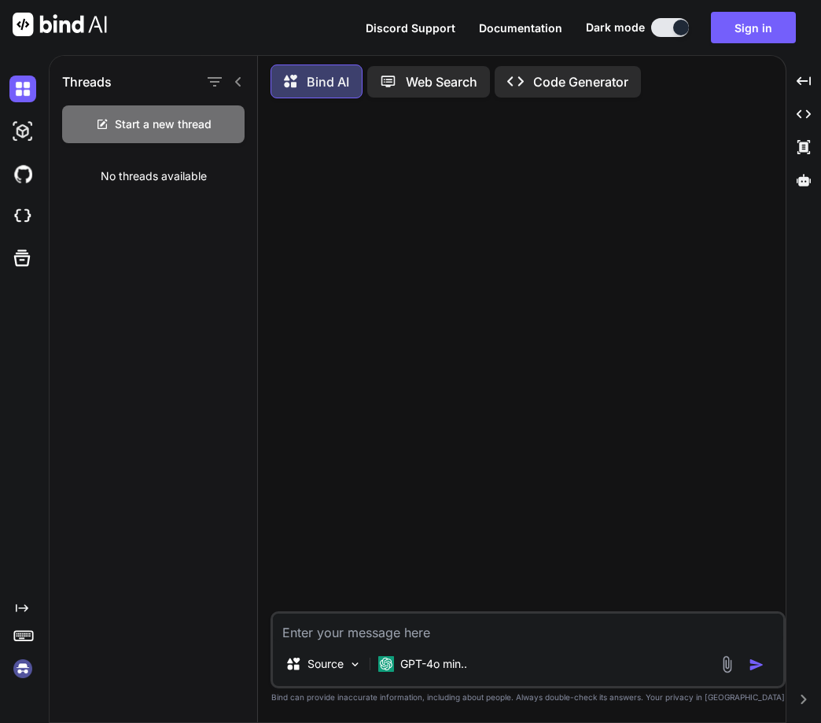
type textarea "x"
